Goal: Transaction & Acquisition: Download file/media

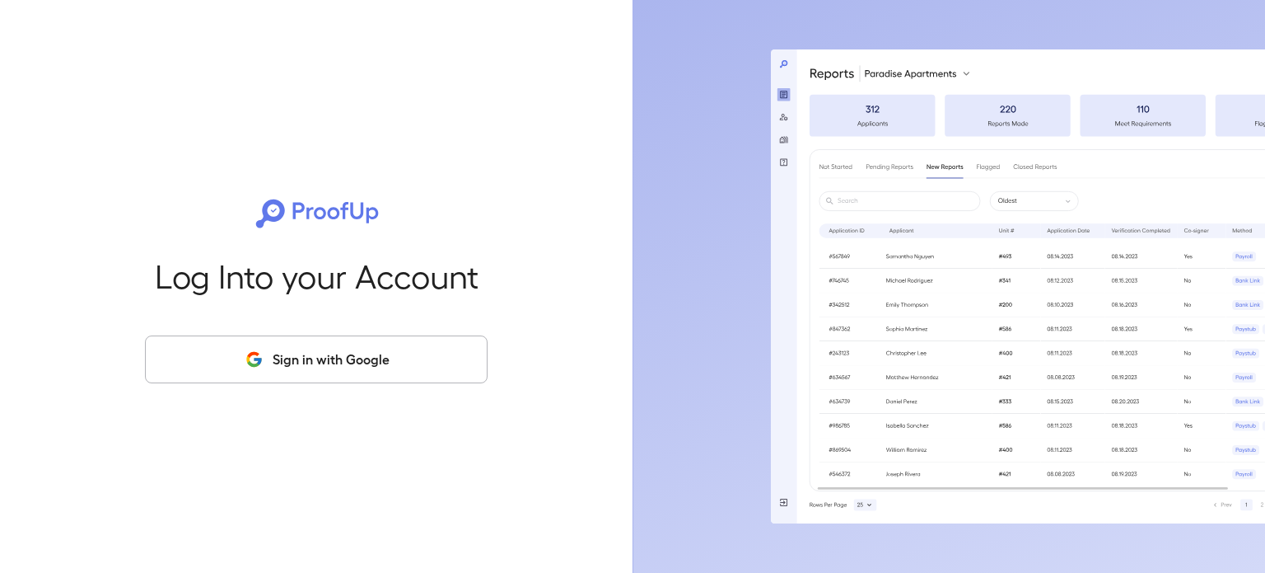
click at [293, 363] on button "Sign in with Google" at bounding box center [316, 359] width 343 height 48
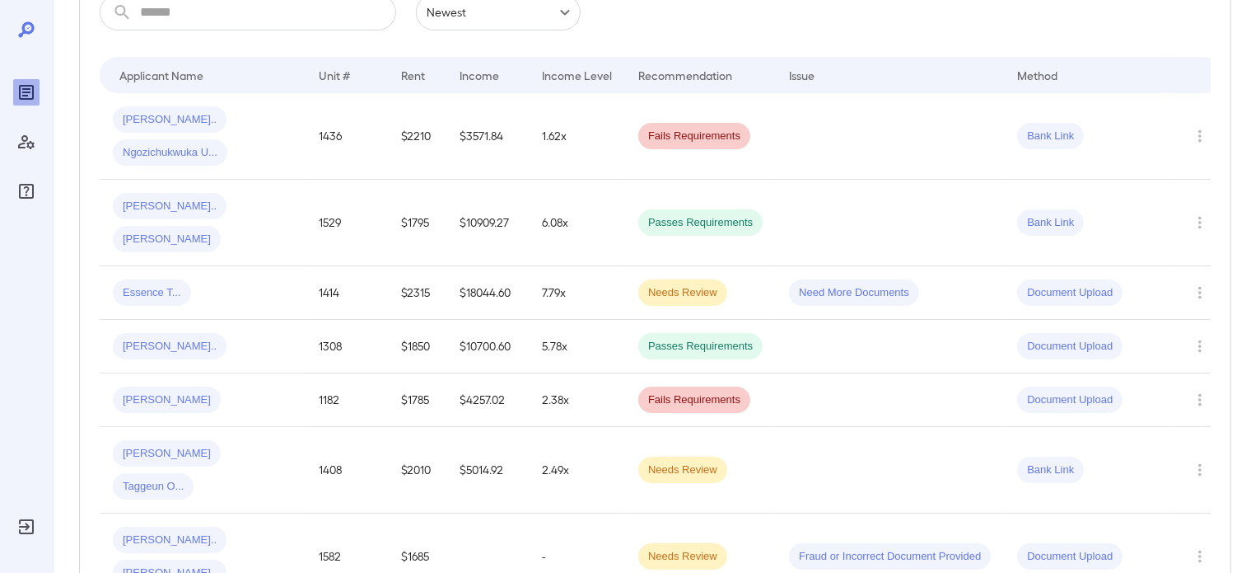
scroll to position [247, 0]
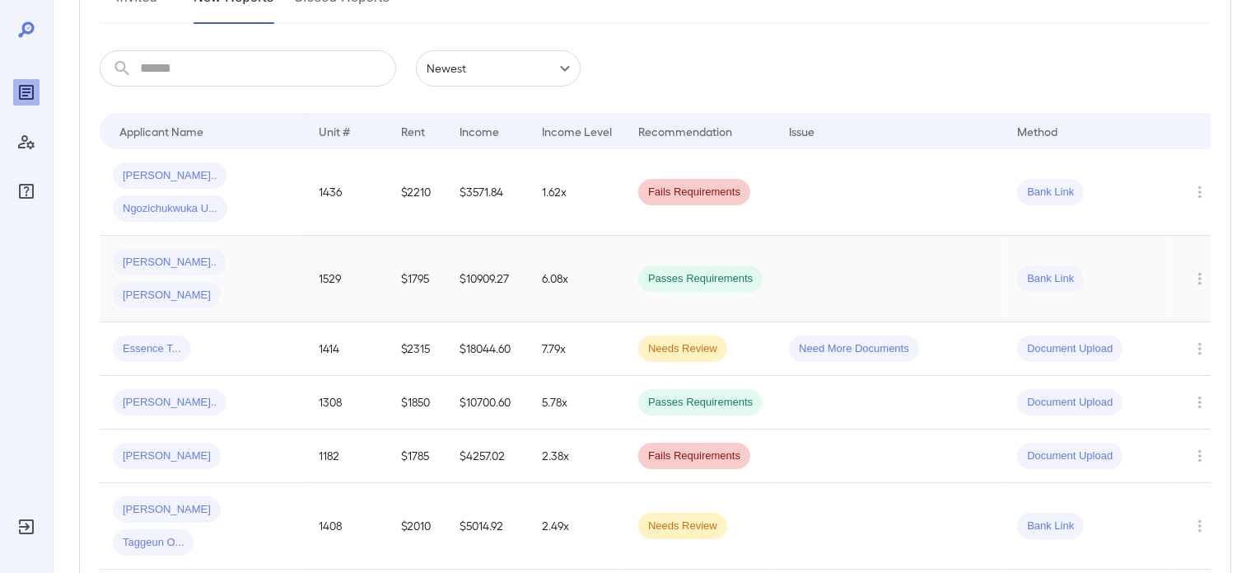
click at [855, 263] on td at bounding box center [890, 279] width 228 height 87
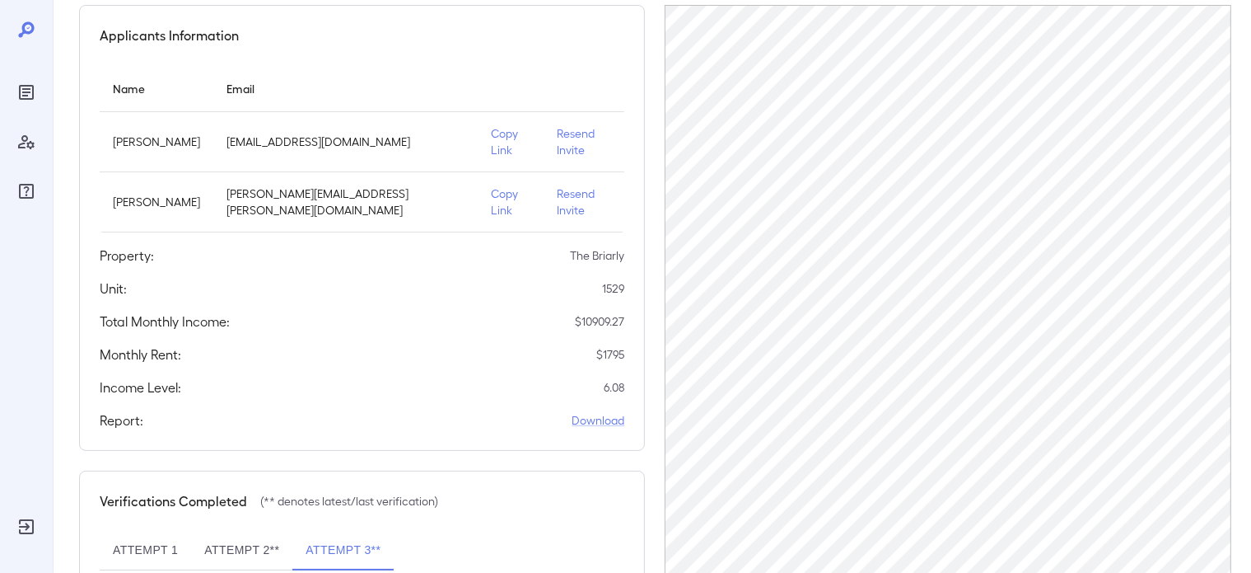
scroll to position [165, 0]
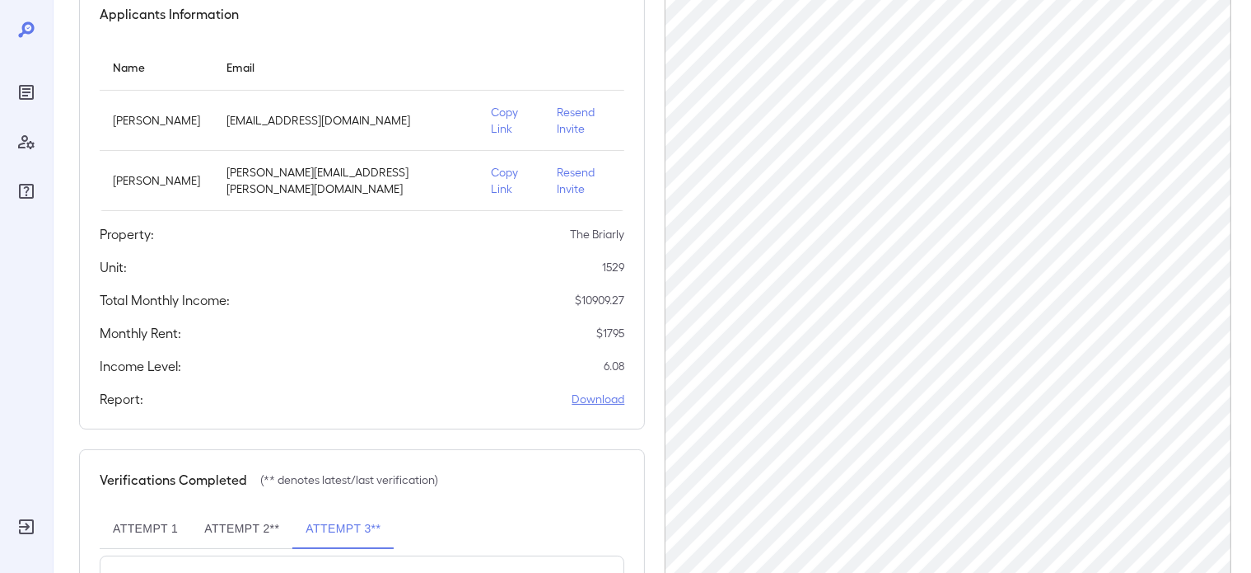
click at [606, 391] on link "Download" at bounding box center [598, 399] width 53 height 16
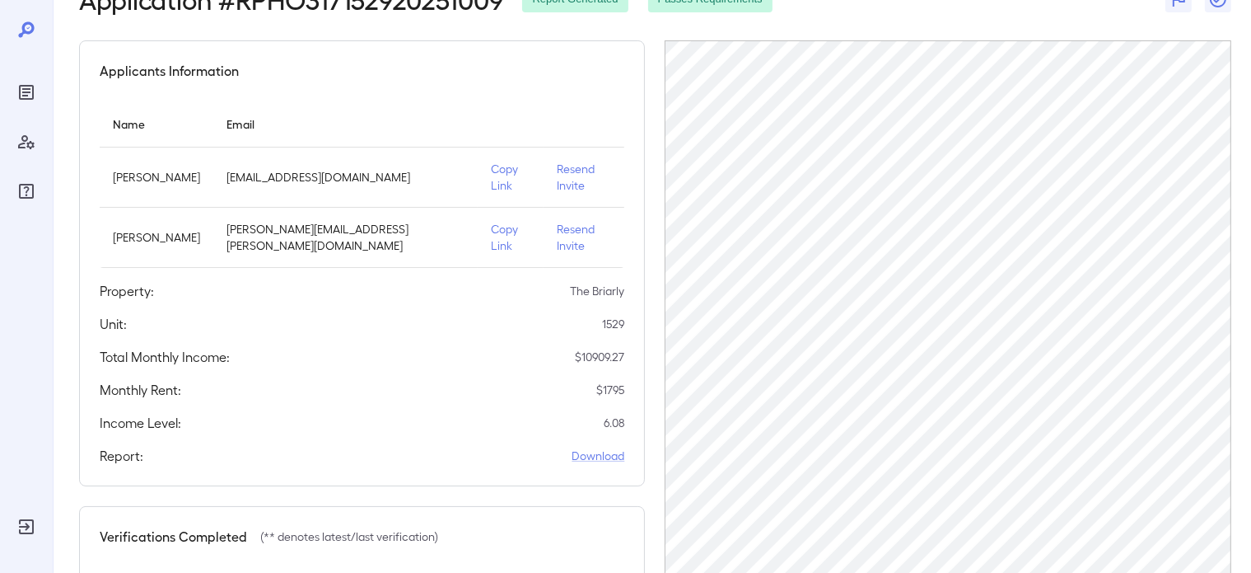
scroll to position [0, 0]
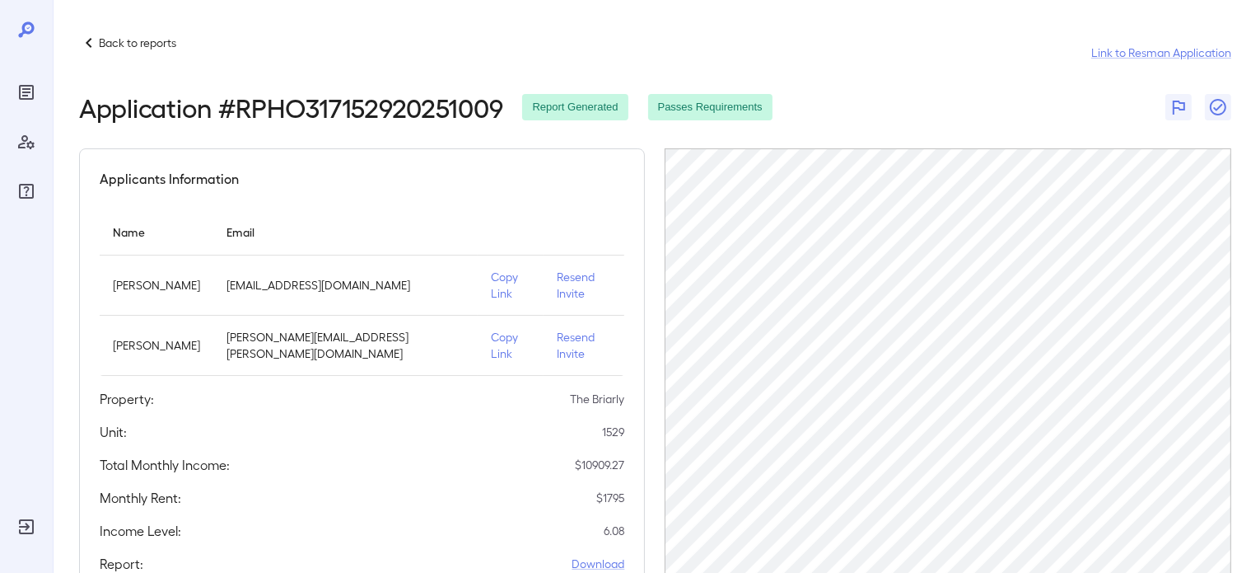
click at [133, 40] on p "Back to reports" at bounding box center [137, 43] width 77 height 16
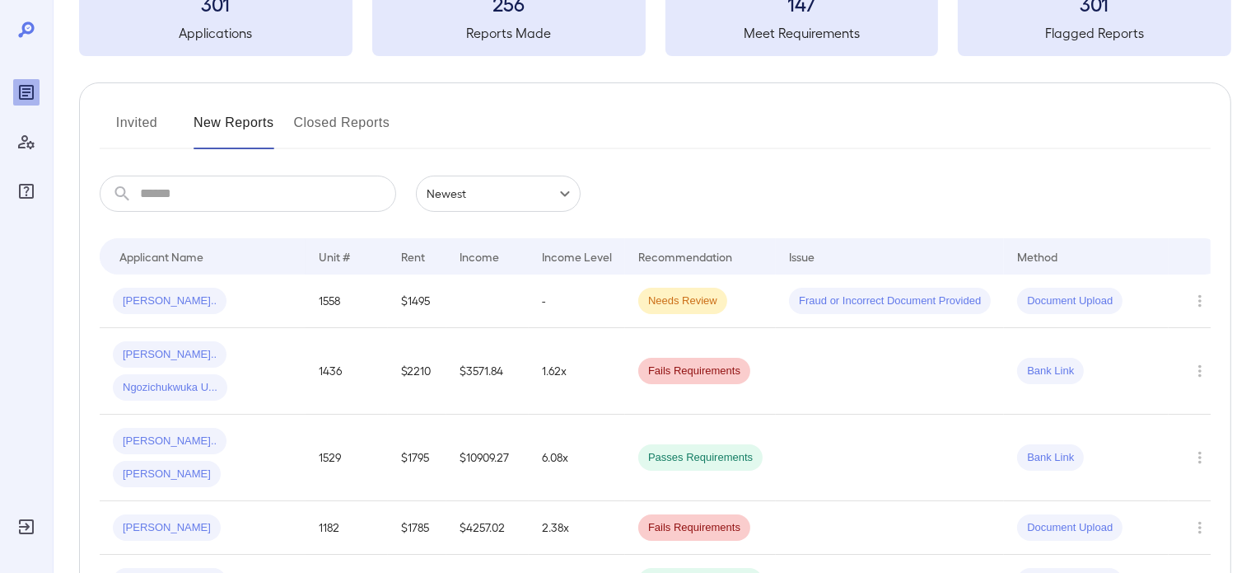
scroll to position [247, 0]
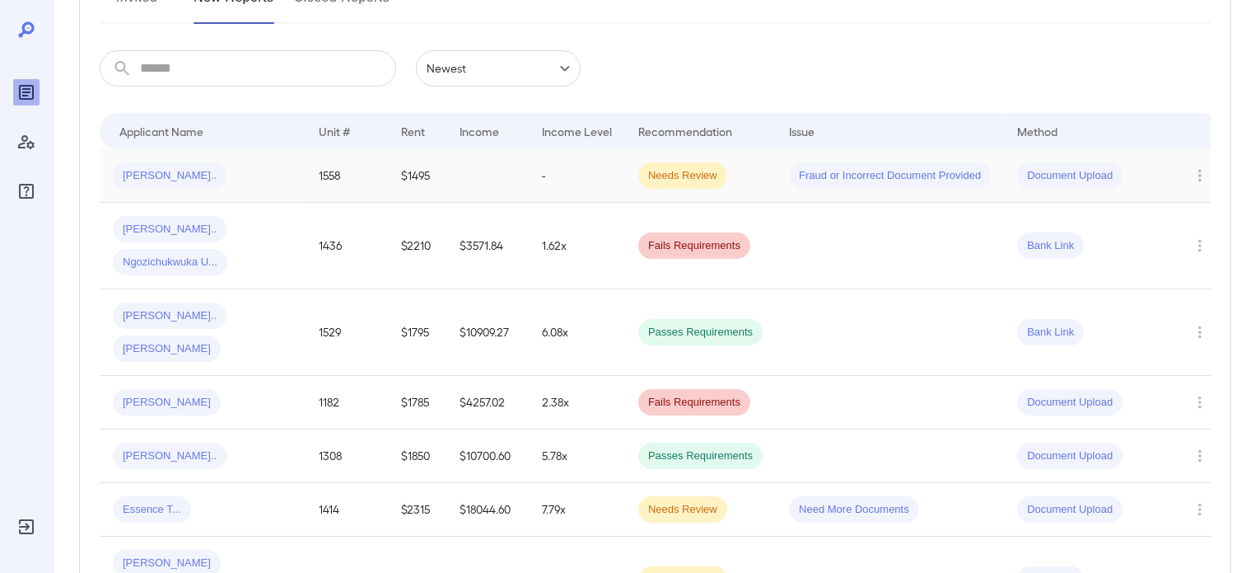
click at [252, 177] on div "[PERSON_NAME].." at bounding box center [203, 175] width 180 height 26
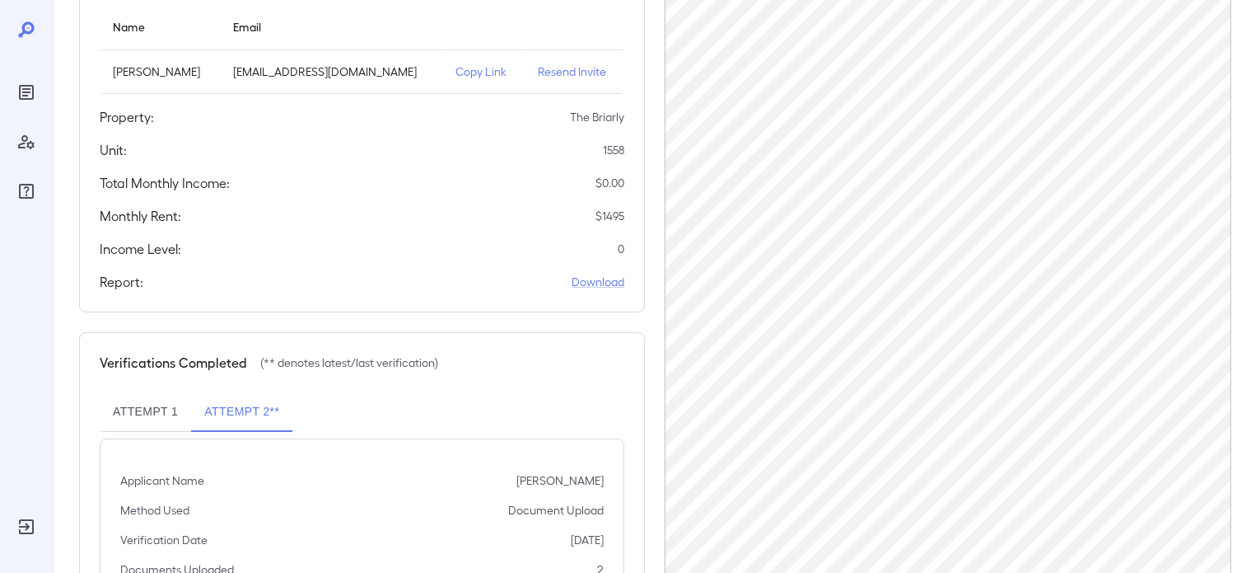
scroll to position [247, 0]
